Goal: Task Accomplishment & Management: Manage account settings

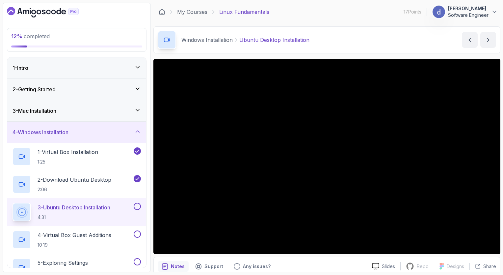
scroll to position [64, 0]
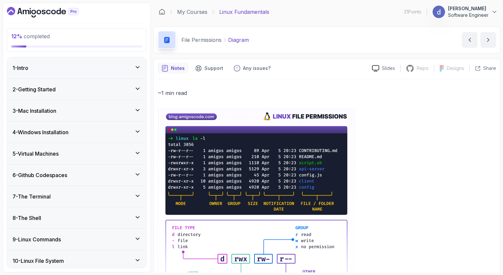
click at [119, 69] on div "1 - Intro" at bounding box center [77, 68] width 128 height 8
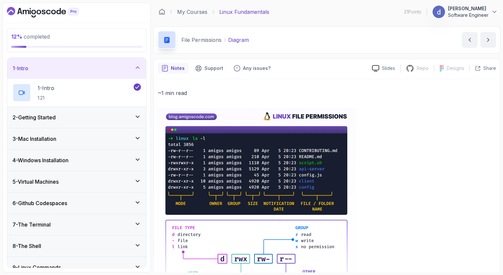
click at [121, 68] on div "1 - Intro" at bounding box center [77, 68] width 128 height 8
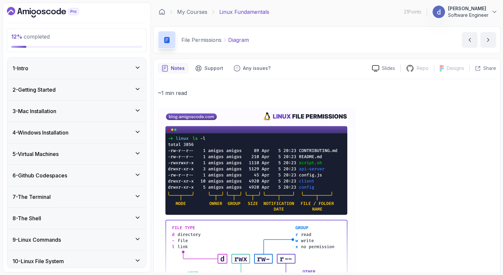
click at [388, 227] on p at bounding box center [327, 233] width 338 height 251
click at [492, 14] on icon at bounding box center [494, 12] width 7 height 7
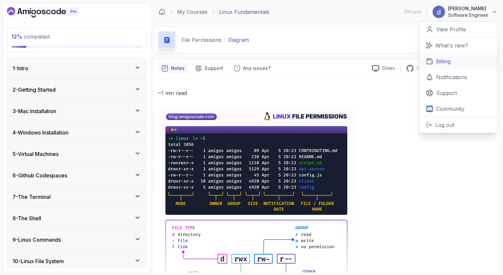
click at [450, 60] on p "Billing" at bounding box center [443, 61] width 14 height 8
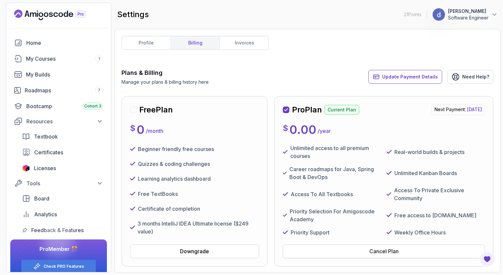
click at [382, 251] on div "Cancel Plan" at bounding box center [383, 251] width 29 height 8
